Goal: Find specific page/section: Find specific page/section

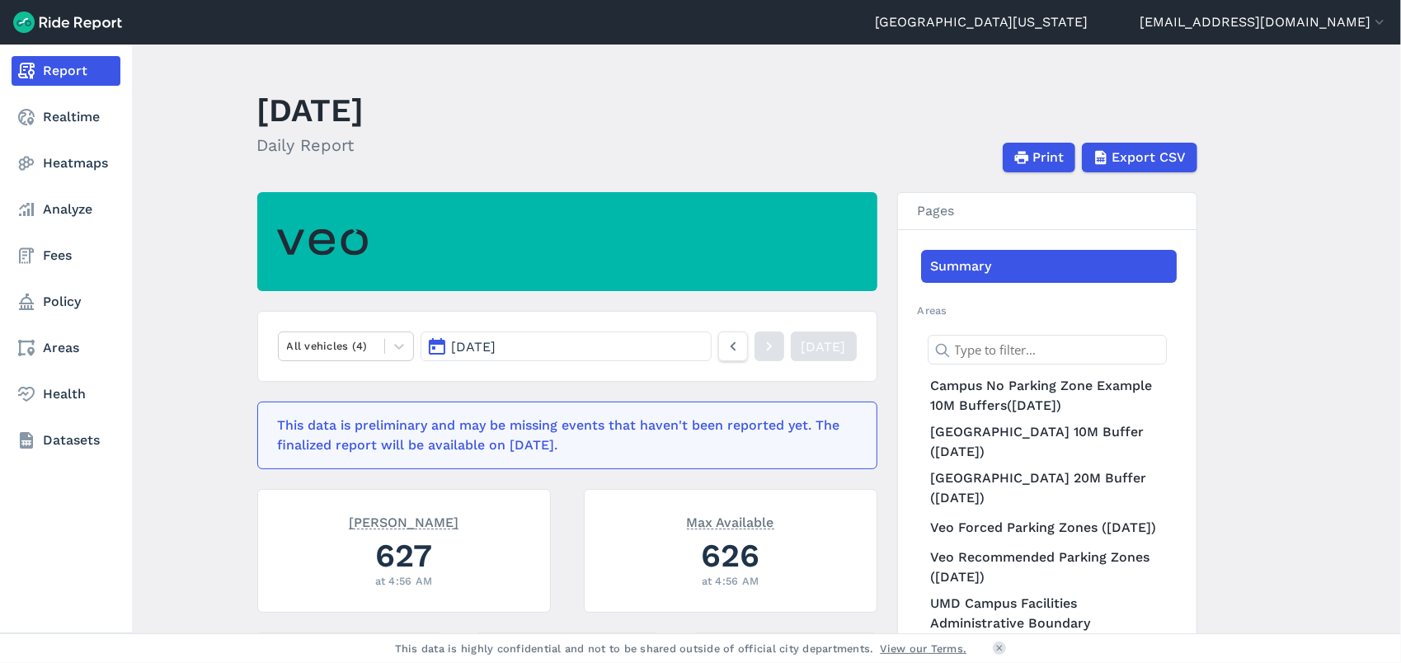
click at [68, 78] on link "Report" at bounding box center [66, 71] width 109 height 30
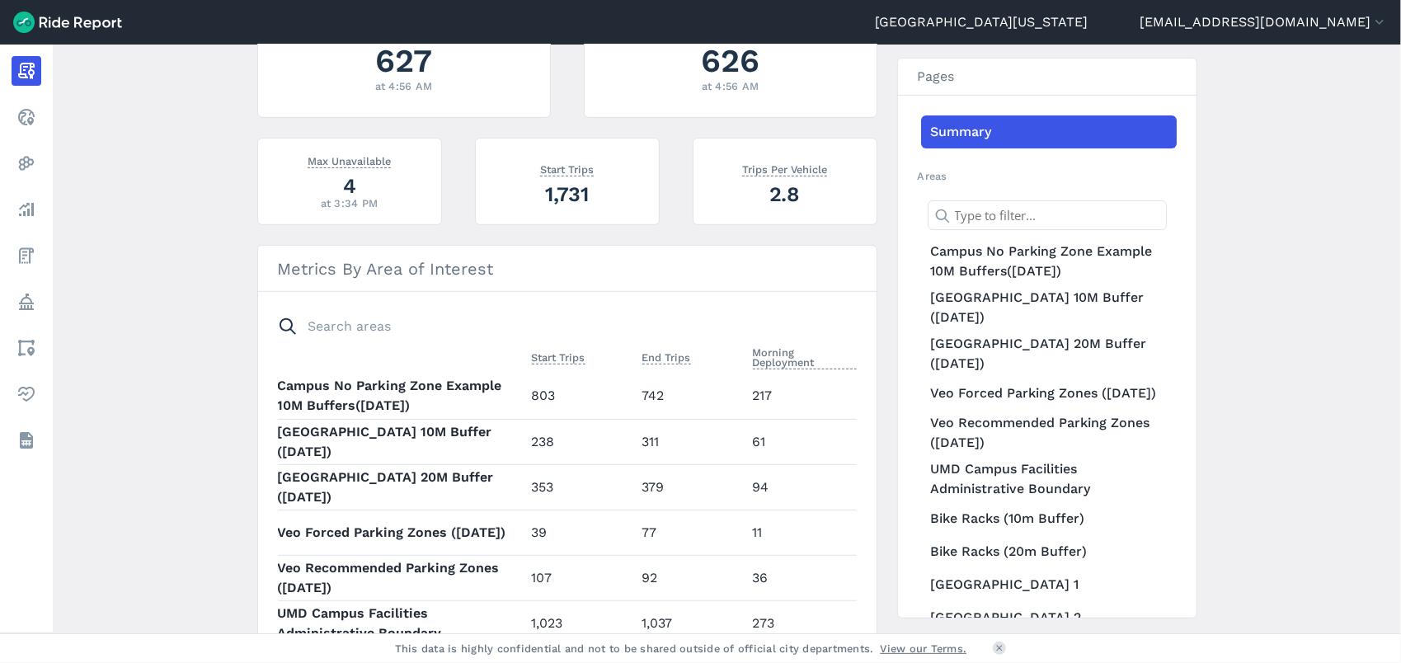
scroll to position [82, 0]
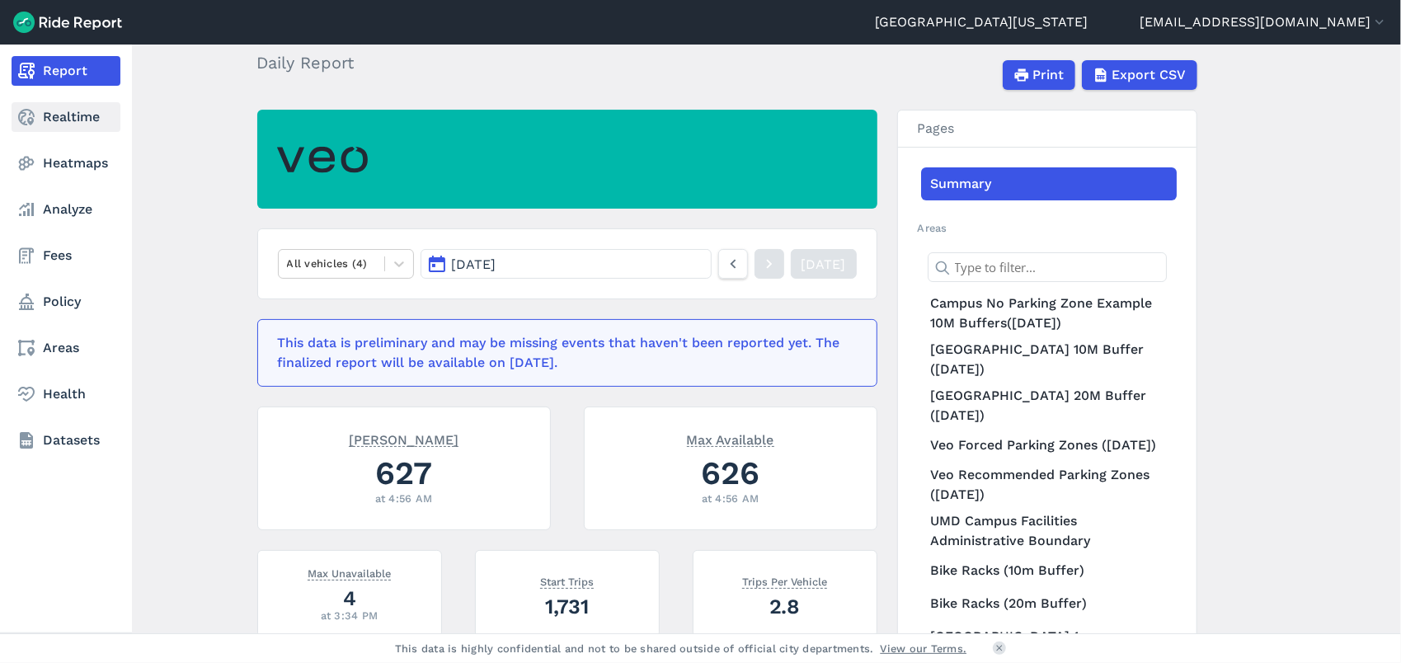
click at [41, 109] on link "Realtime" at bounding box center [66, 117] width 109 height 30
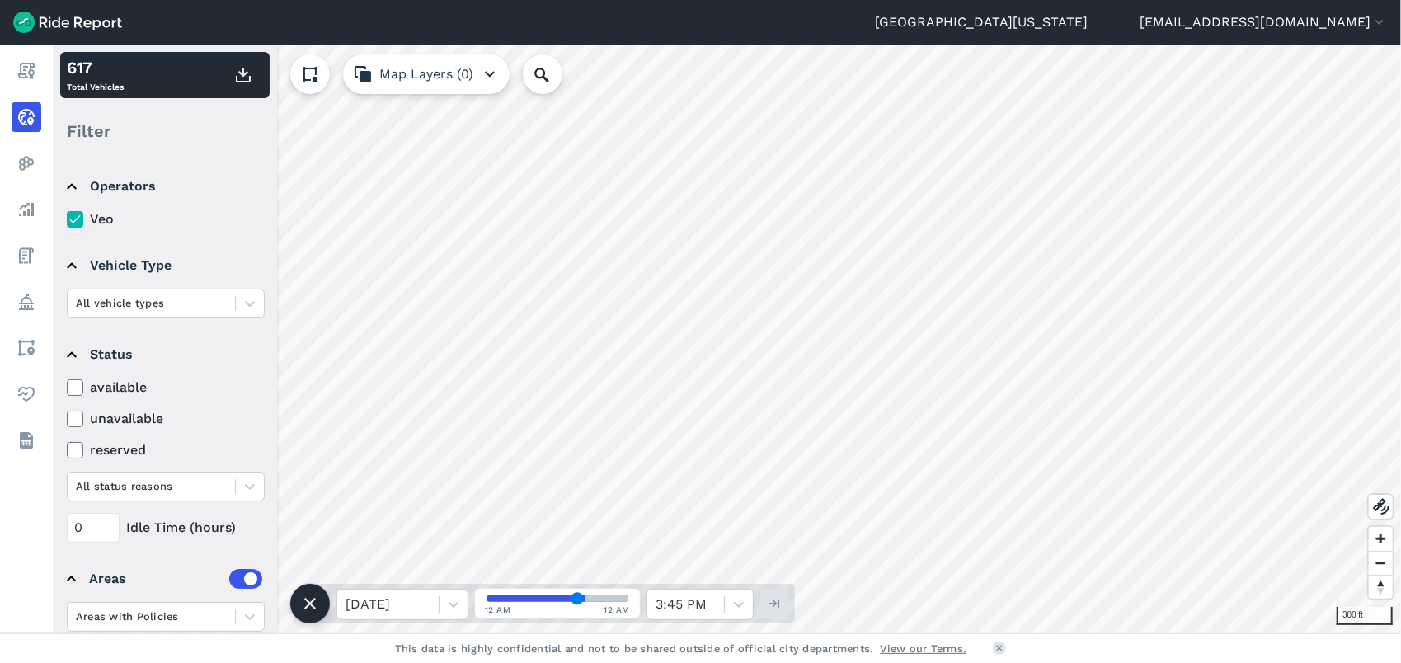
click at [503, 43] on div "[GEOGRAPHIC_DATA][US_STATE] [EMAIL_ADDRESS][DOMAIN_NAME] Settings Terms Sign Ou…" at bounding box center [700, 331] width 1401 height 663
